Goal: Book appointment/travel/reservation

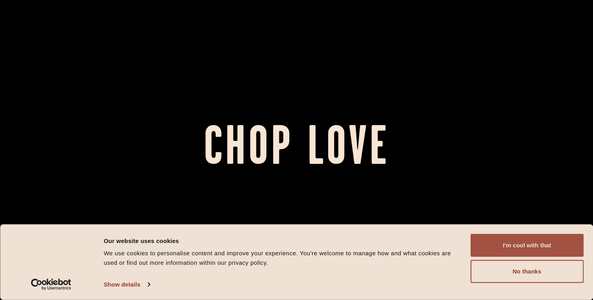
click at [498, 251] on button "I'm cool with that" at bounding box center [526, 245] width 113 height 23
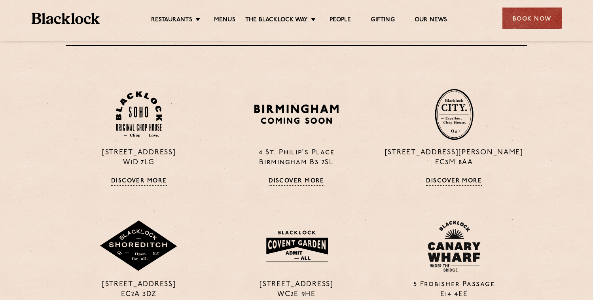
scroll to position [534, 0]
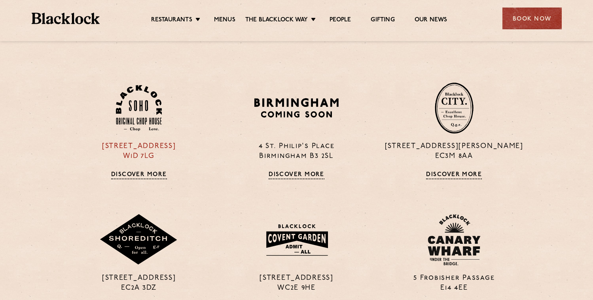
click at [146, 127] on img at bounding box center [139, 108] width 46 height 46
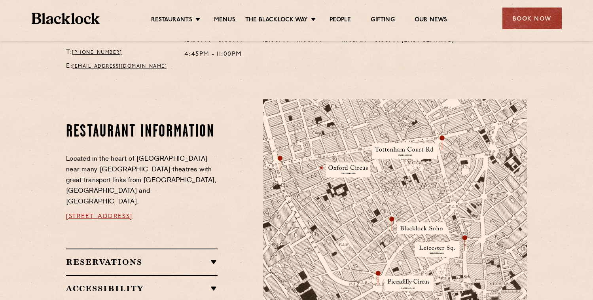
scroll to position [375, 0]
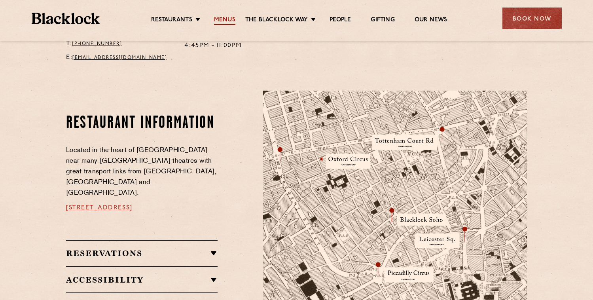
click at [214, 18] on link "Menus" at bounding box center [224, 20] width 21 height 9
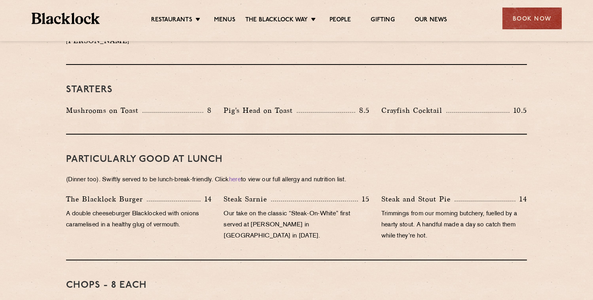
scroll to position [414, 0]
click at [188, 174] on p "(Dinner too). Swiftly served to be lunch-break-friendly. Click here to view our…" at bounding box center [296, 179] width 461 height 11
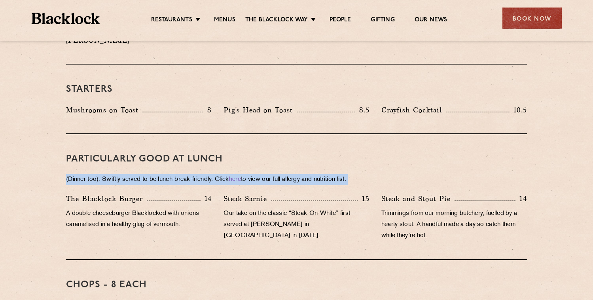
click at [188, 174] on p "(Dinner too). Swiftly served to be lunch-break-friendly. Click here to view our…" at bounding box center [296, 179] width 461 height 11
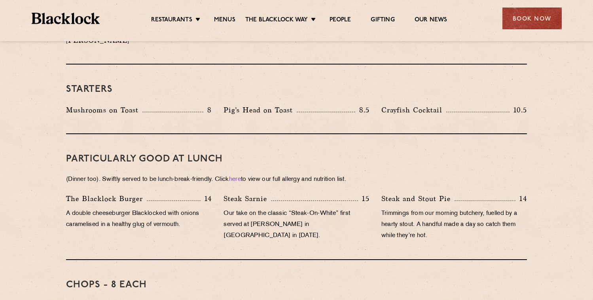
click at [199, 208] on p "A double cheeseburger Blacklocked with onions caramelised in a healthy glug of …" at bounding box center [139, 219] width 146 height 22
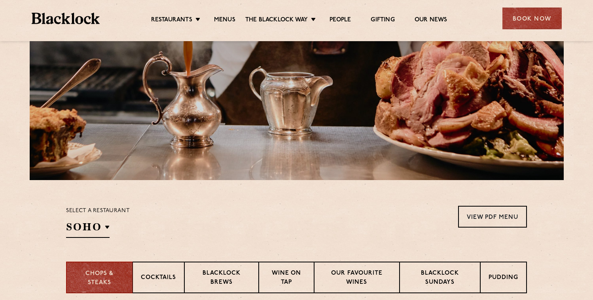
scroll to position [84, 0]
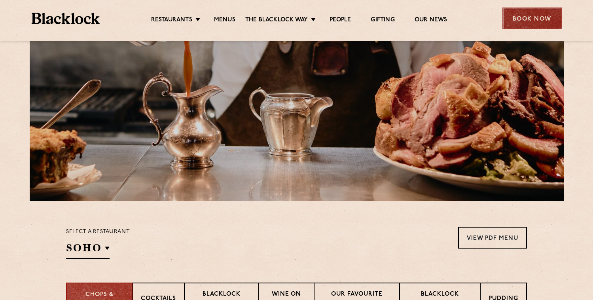
click at [524, 14] on div "Book Now" at bounding box center [531, 19] width 59 height 22
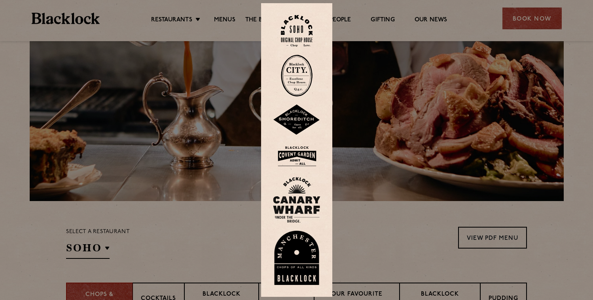
click at [303, 28] on img at bounding box center [297, 31] width 32 height 32
